Goal: Task Accomplishment & Management: Complete application form

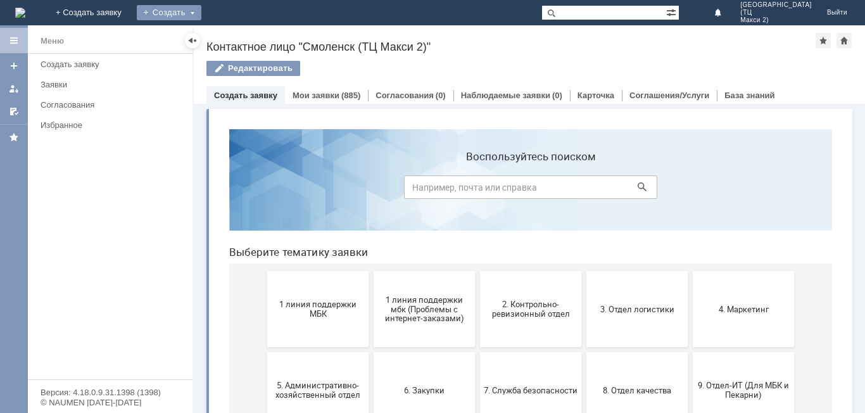
click at [201, 9] on div "Создать" at bounding box center [169, 12] width 65 height 15
click at [236, 41] on link "Заявка" at bounding box center [187, 37] width 96 height 15
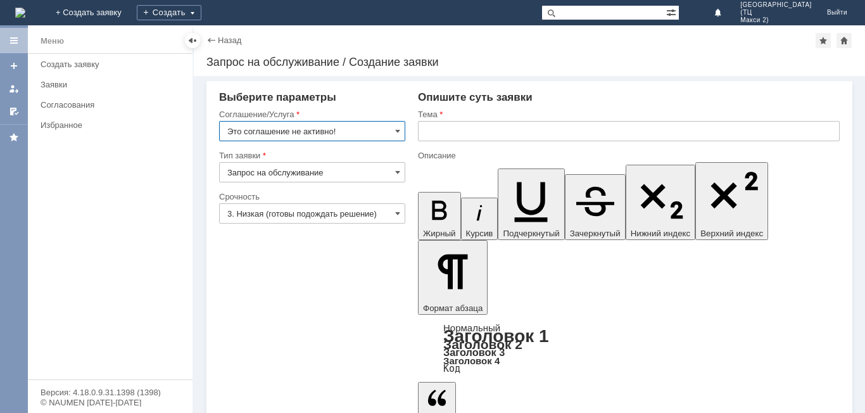
click at [391, 136] on input "Это соглашение не активно!" at bounding box center [312, 131] width 186 height 20
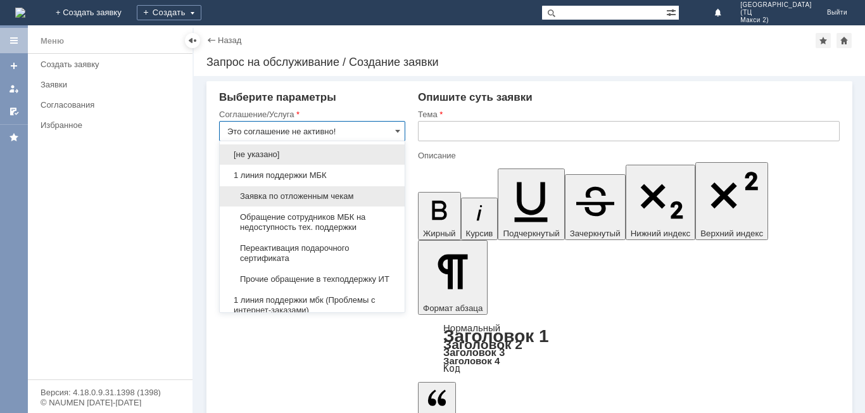
click at [358, 198] on span "Заявка по отложенным чекам" at bounding box center [312, 196] width 170 height 10
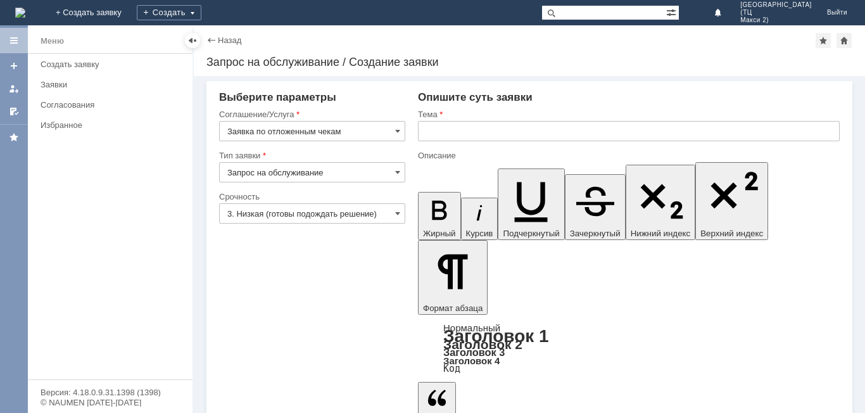
type input "Заявка по отложенным чекам"
click at [381, 212] on input "3. Низкая (готовы подождать решение)" at bounding box center [312, 213] width 186 height 20
drag, startPoint x: 466, startPoint y: 3165, endPoint x: 473, endPoint y: 3116, distance: 50.0
type input "3. Низкая (готовы подождать решение)"
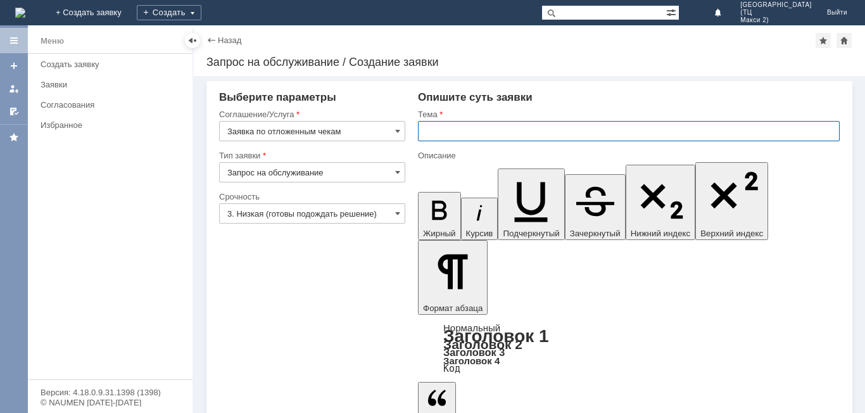
click at [463, 128] on input "text" at bounding box center [629, 131] width 422 height 20
type input "Отложенные чеки"
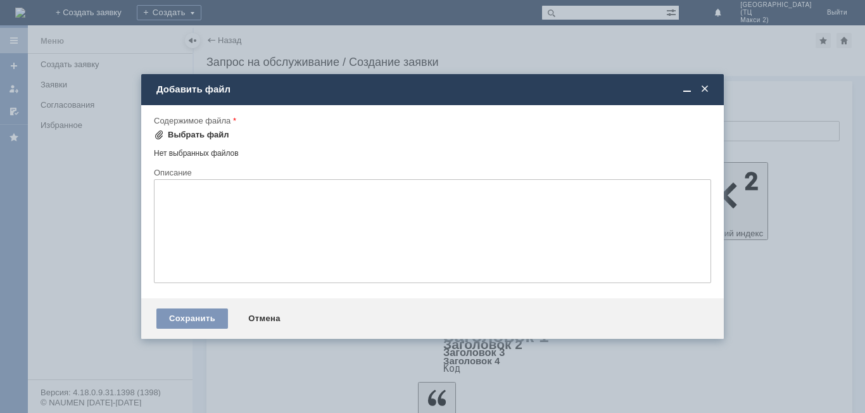
click at [201, 130] on div "Выбрать файл" at bounding box center [198, 135] width 61 height 10
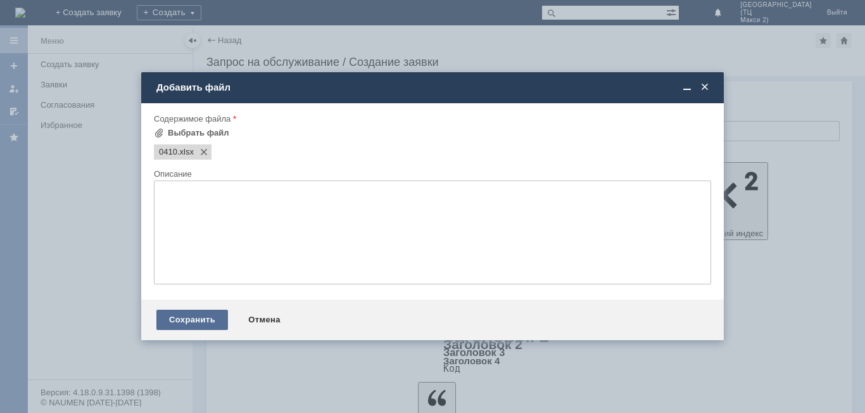
click at [203, 315] on div "Сохранить" at bounding box center [192, 320] width 72 height 20
